Goal: Task Accomplishment & Management: Use online tool/utility

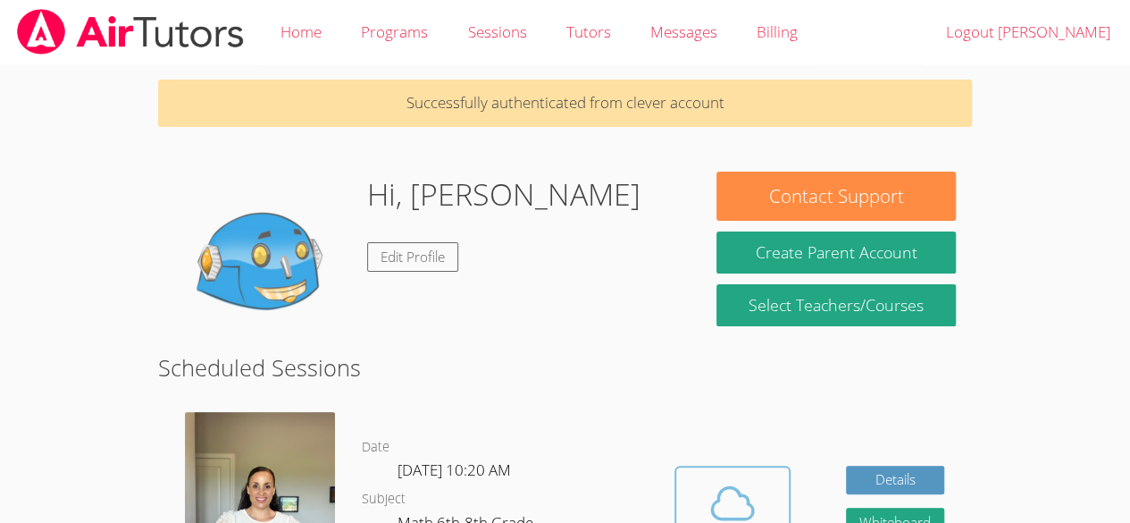
click at [752, 491] on icon at bounding box center [733, 503] width 50 height 50
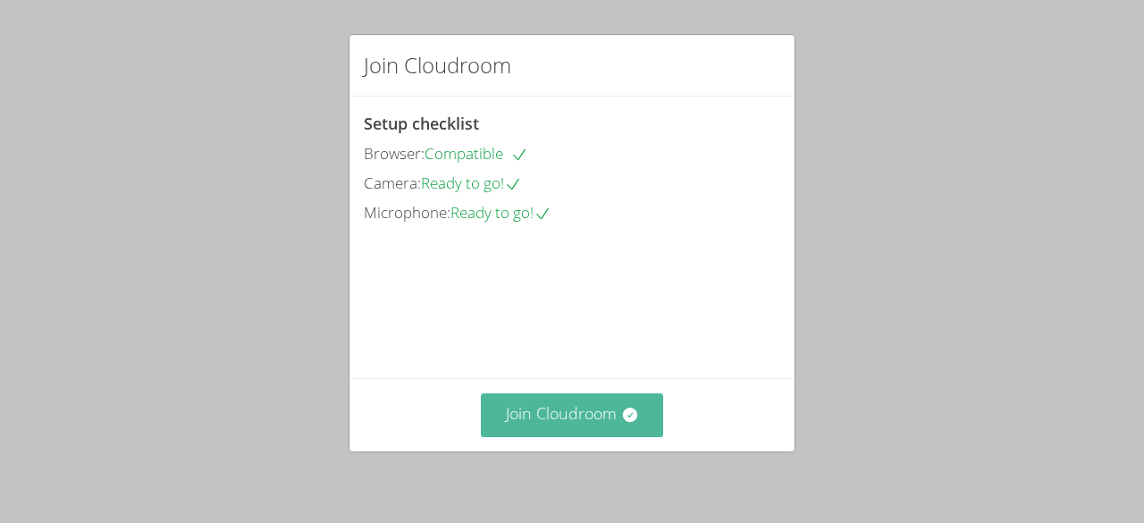
click at [566, 410] on button "Join Cloudroom" at bounding box center [572, 415] width 183 height 44
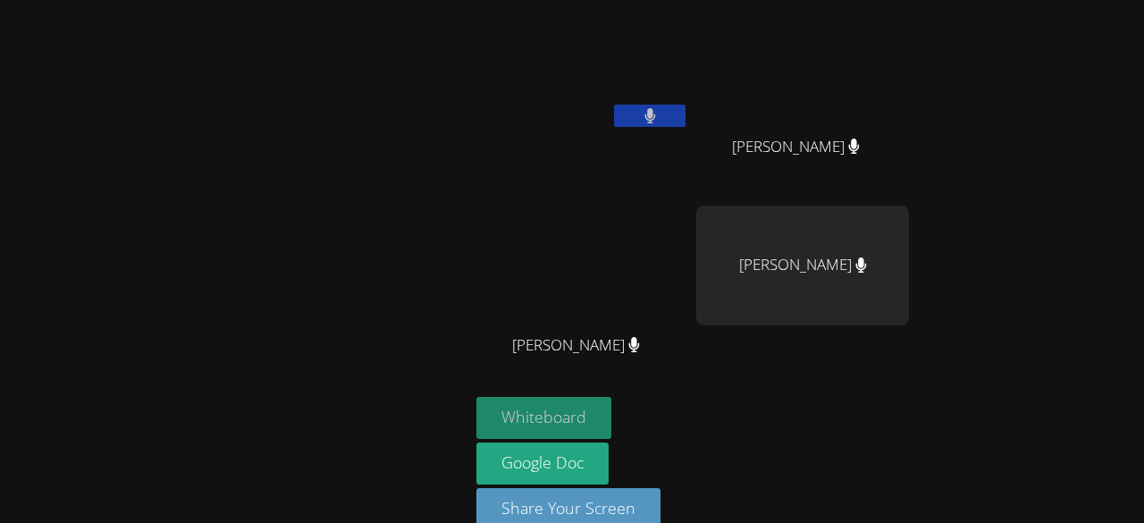
click at [563, 415] on button "Whiteboard" at bounding box center [543, 418] width 135 height 42
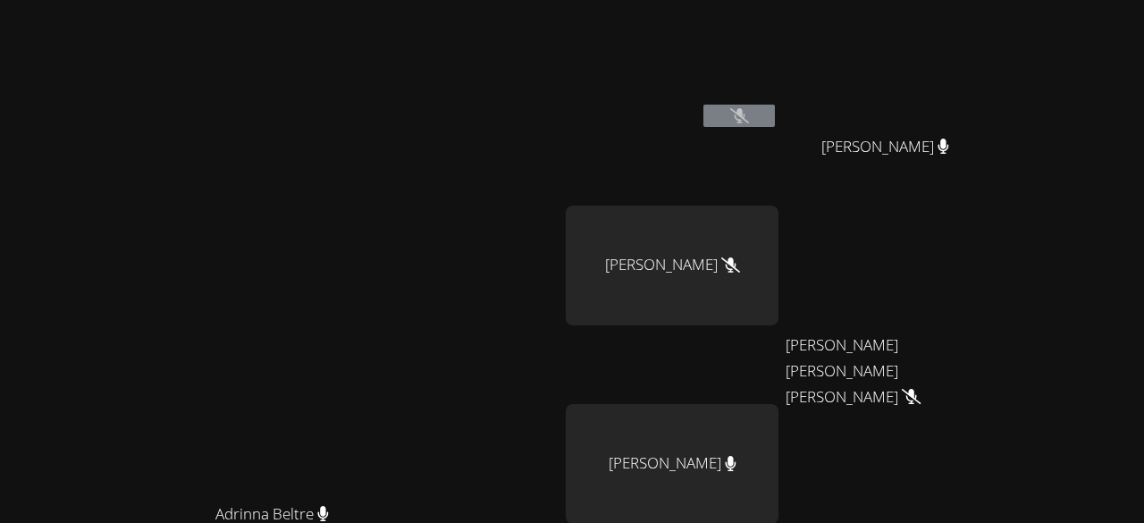
scroll to position [100, 0]
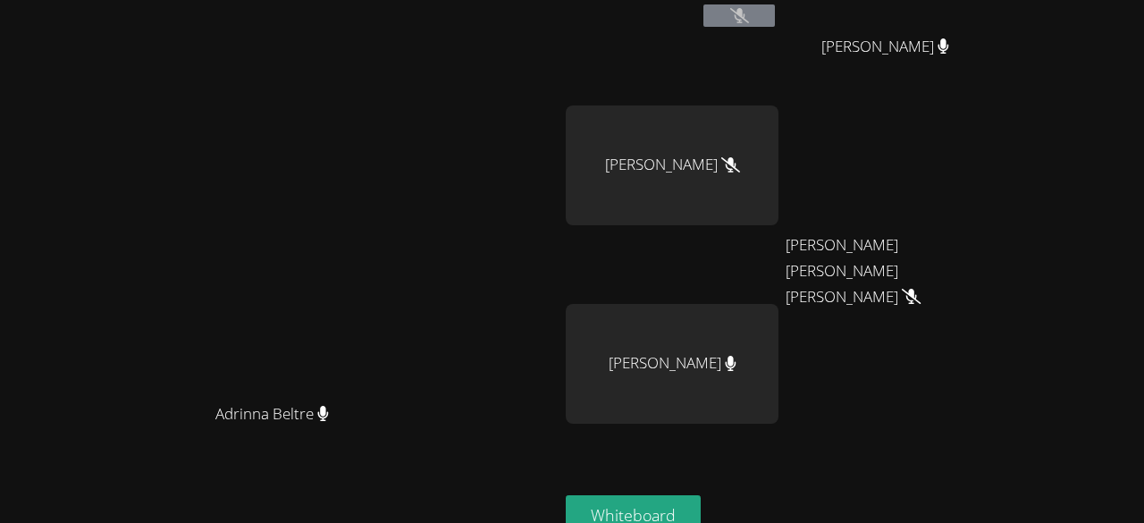
click at [5, 465] on main "Adrinna Beltre Adrinna Beltre" at bounding box center [279, 276] width 558 height 753
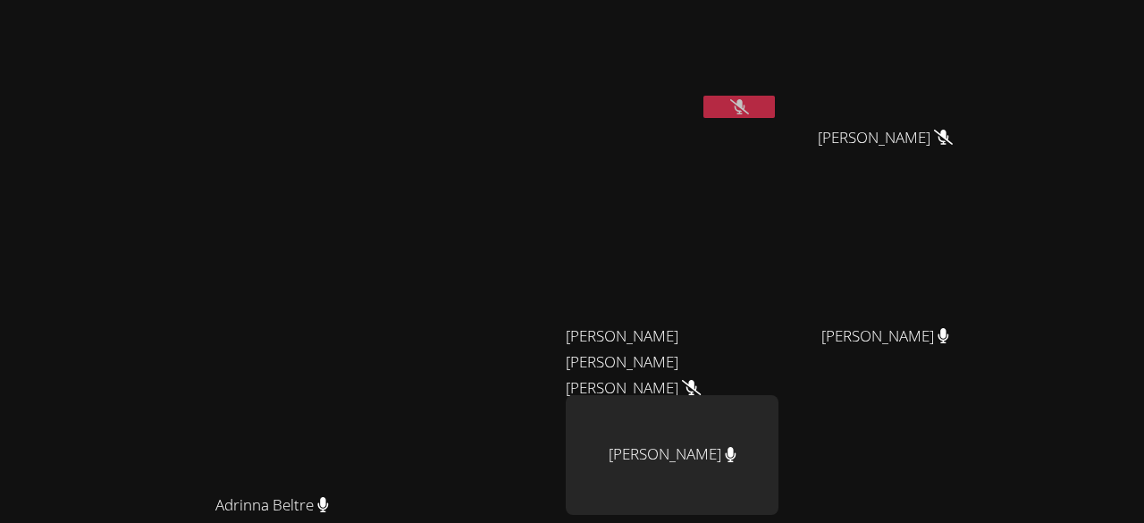
scroll to position [0, 0]
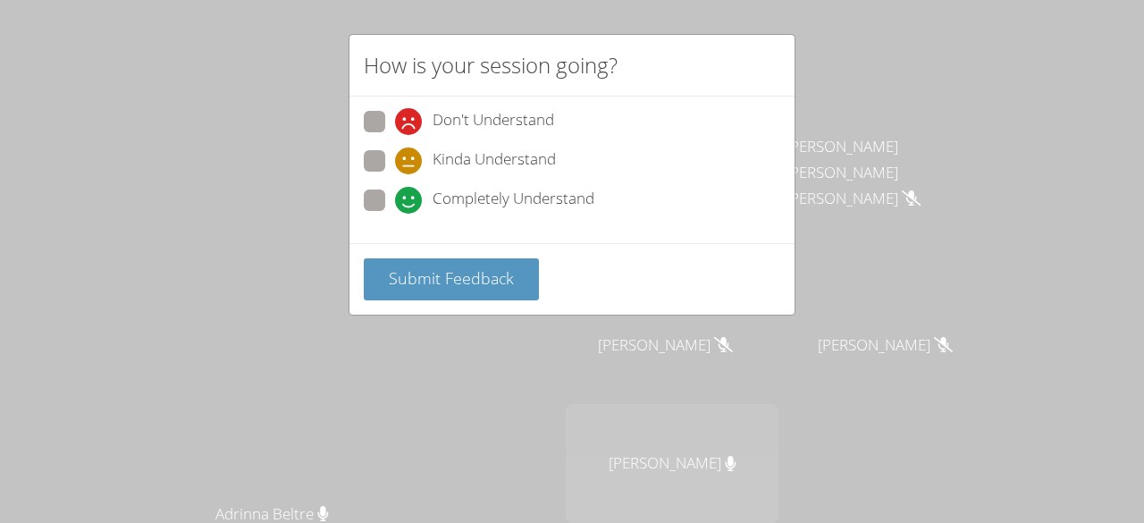
click at [493, 193] on span "Completely Understand" at bounding box center [513, 200] width 162 height 27
click at [410, 193] on input "Completely Understand" at bounding box center [402, 196] width 15 height 15
radio input "true"
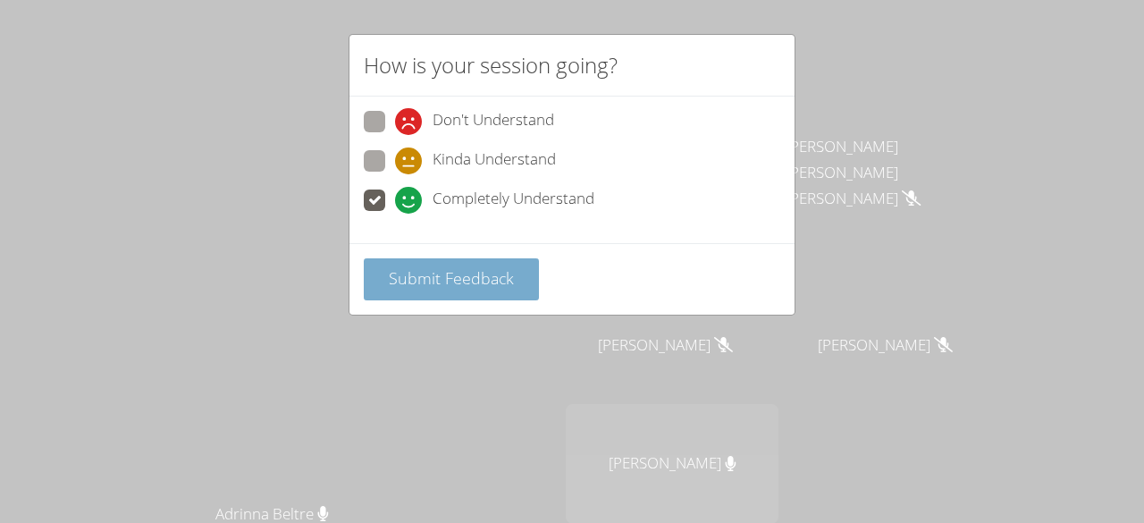
click at [482, 280] on span "Submit Feedback" at bounding box center [451, 277] width 125 height 21
